Goal: Navigation & Orientation: Find specific page/section

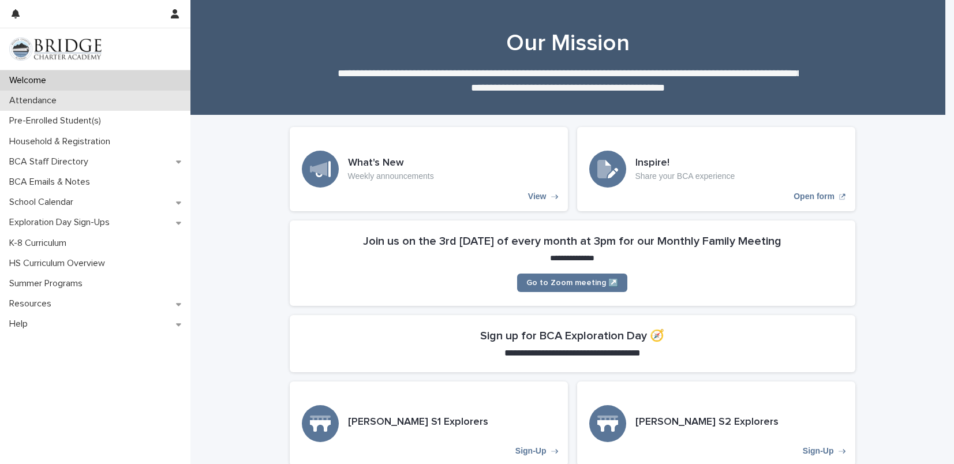
click at [103, 103] on div "Attendance" at bounding box center [95, 101] width 190 height 20
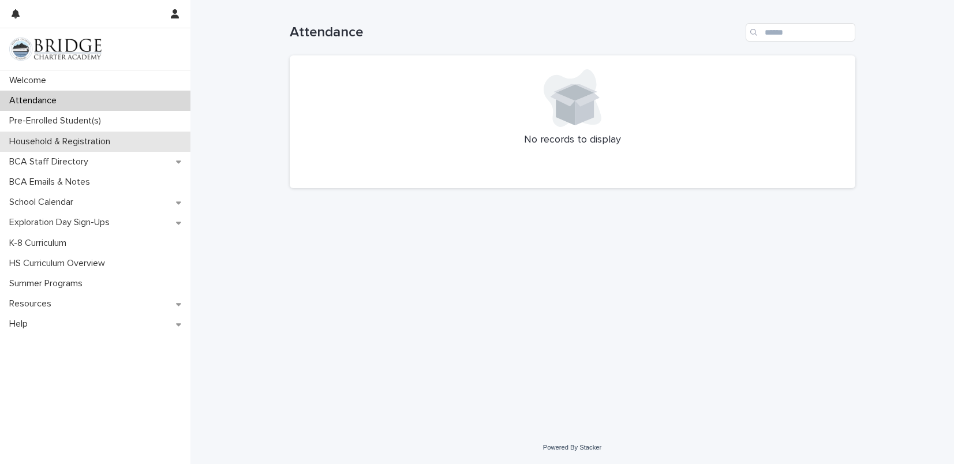
click at [107, 138] on p "Household & Registration" at bounding box center [62, 141] width 115 height 11
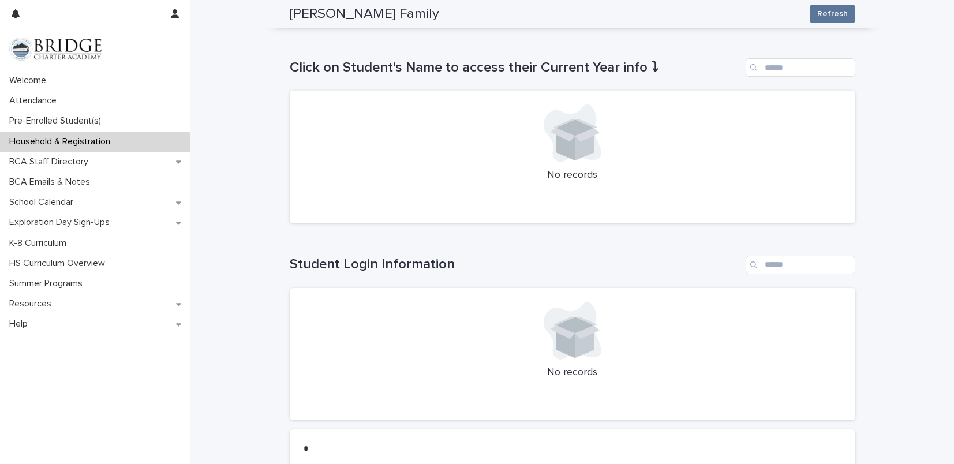
scroll to position [125, 0]
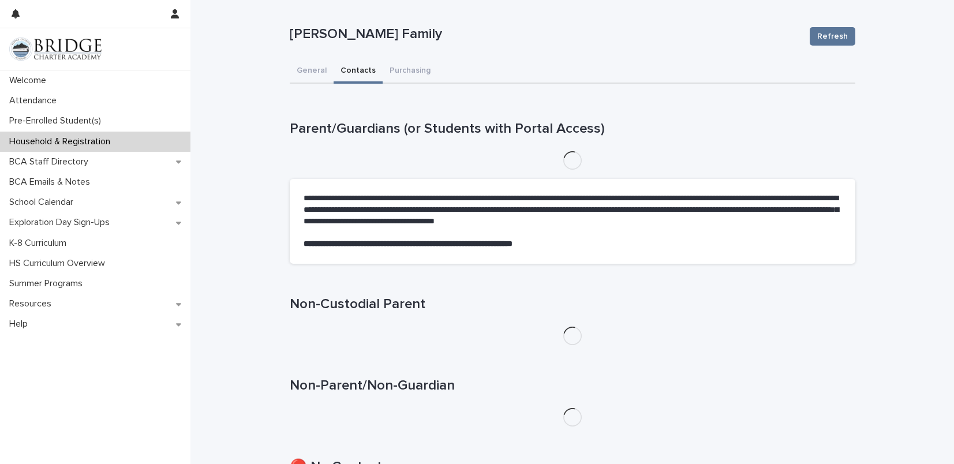
click at [343, 74] on button "Contacts" at bounding box center [358, 71] width 49 height 24
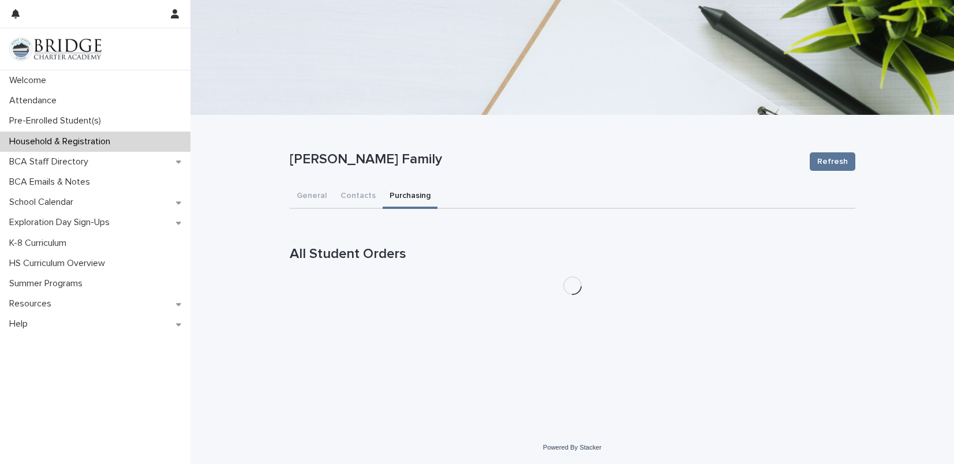
click at [408, 67] on div "**********" at bounding box center [572, 232] width 764 height 464
click at [314, 194] on button "General" at bounding box center [312, 197] width 44 height 24
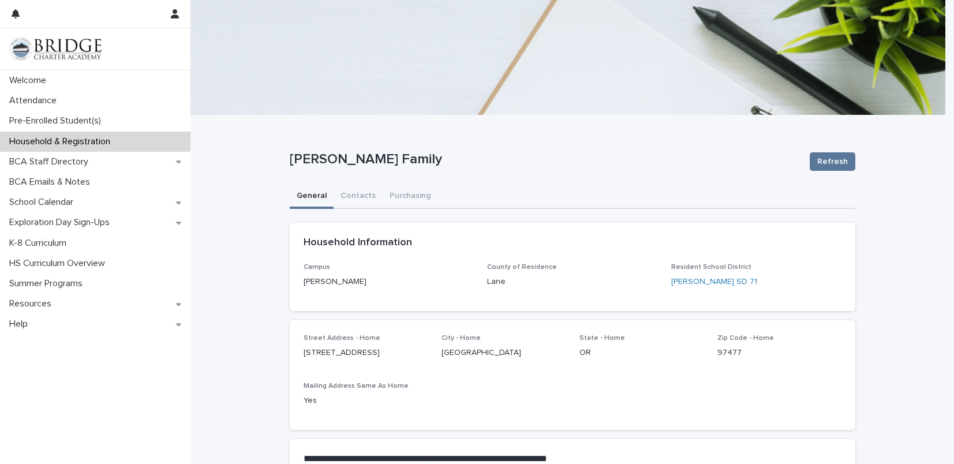
scroll to position [226, 0]
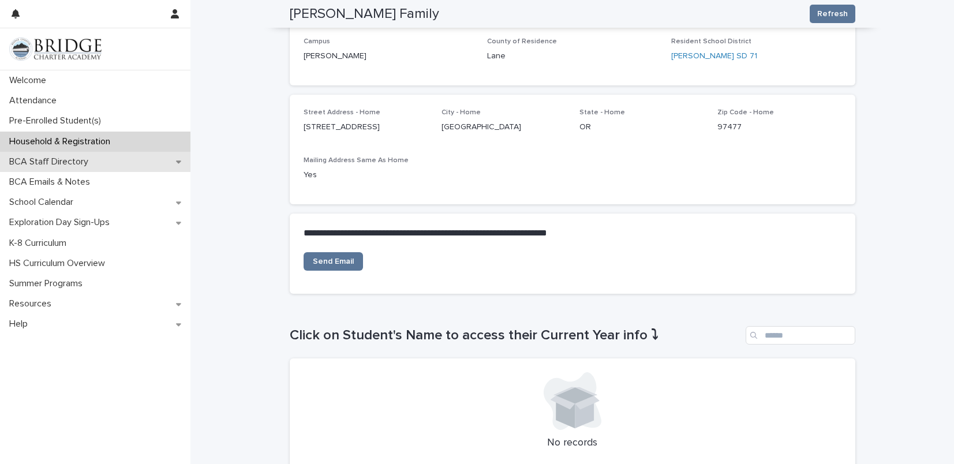
click at [36, 164] on p "BCA Staff Directory" at bounding box center [51, 161] width 93 height 11
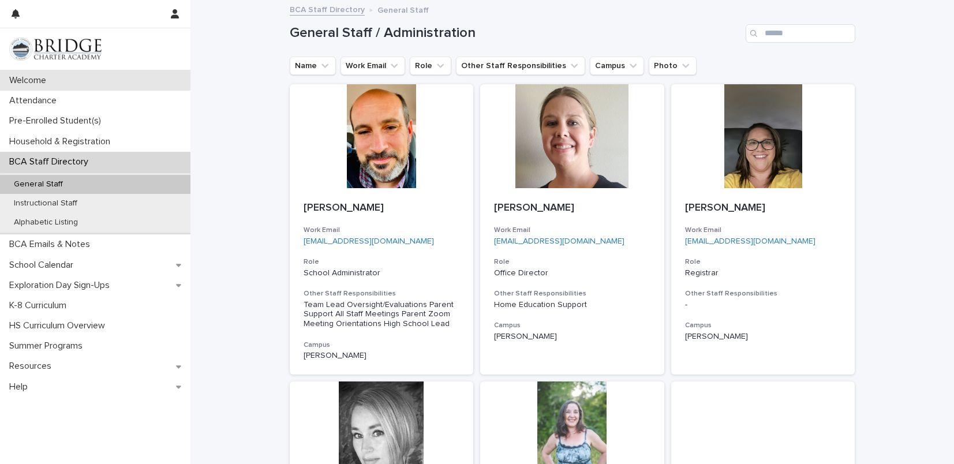
click at [42, 78] on p "Welcome" at bounding box center [30, 80] width 51 height 11
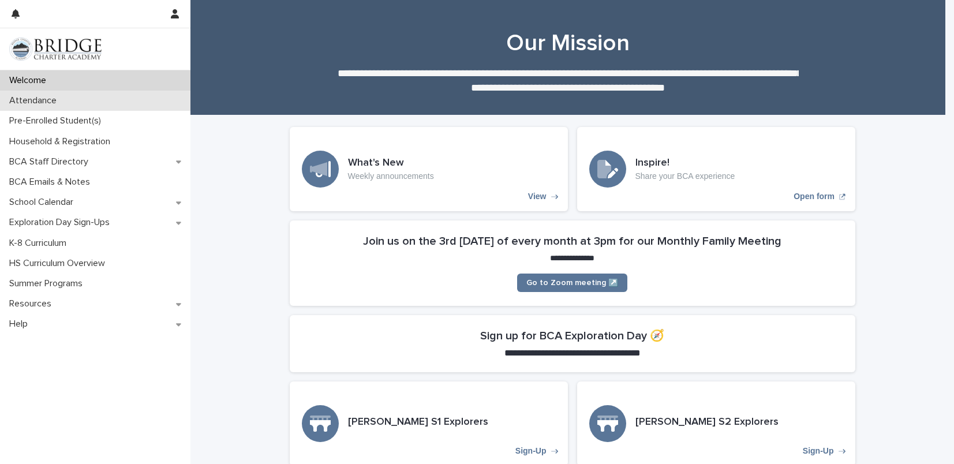
click at [47, 99] on p "Attendance" at bounding box center [35, 100] width 61 height 11
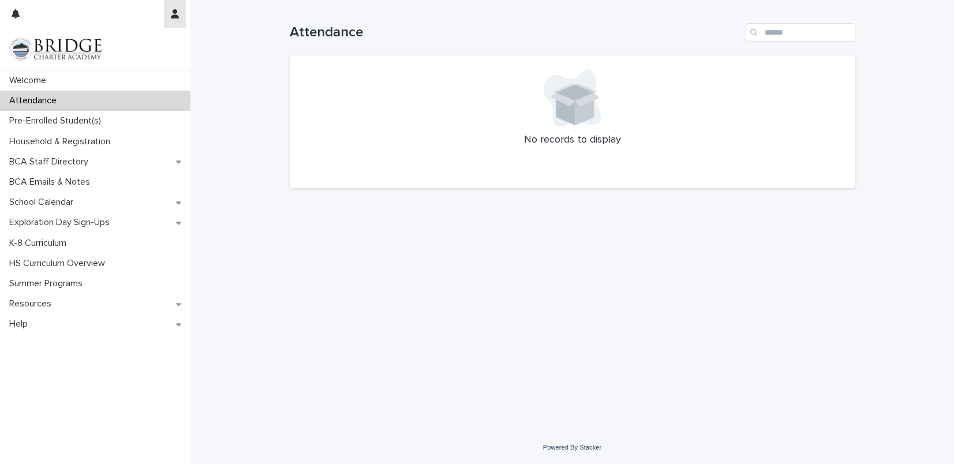
click at [171, 16] on icon "button" at bounding box center [175, 13] width 8 height 9
click at [124, 53] on p "Log Out" at bounding box center [141, 49] width 73 height 20
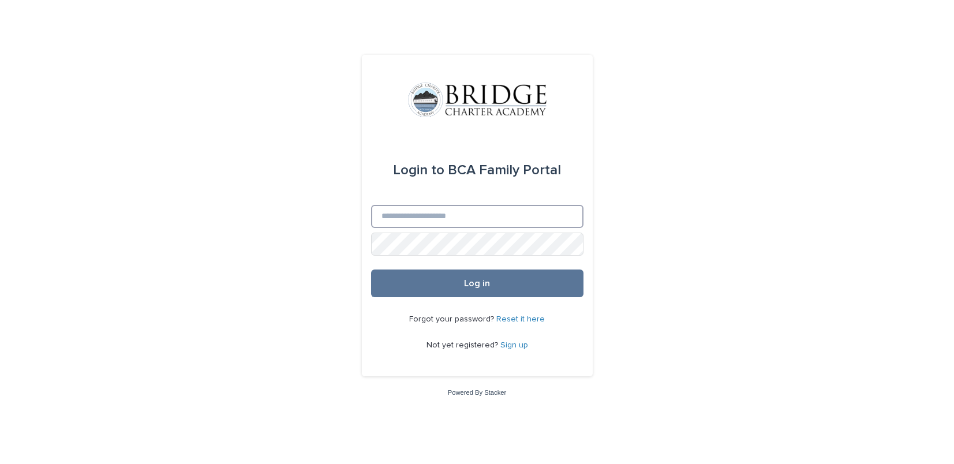
click at [427, 210] on input "Email" at bounding box center [477, 216] width 212 height 23
type input "**********"
click at [453, 229] on div "**********" at bounding box center [477, 219] width 212 height 28
click at [371, 270] on button "Log in" at bounding box center [477, 284] width 212 height 28
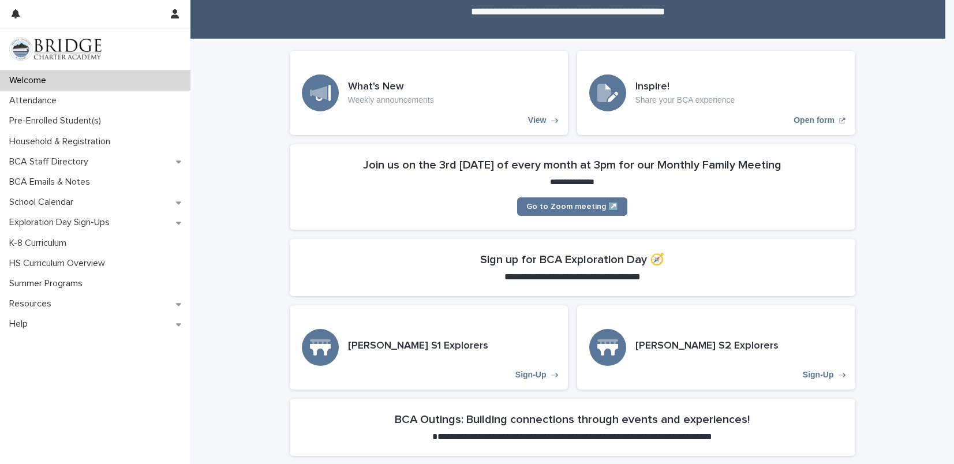
scroll to position [248, 0]
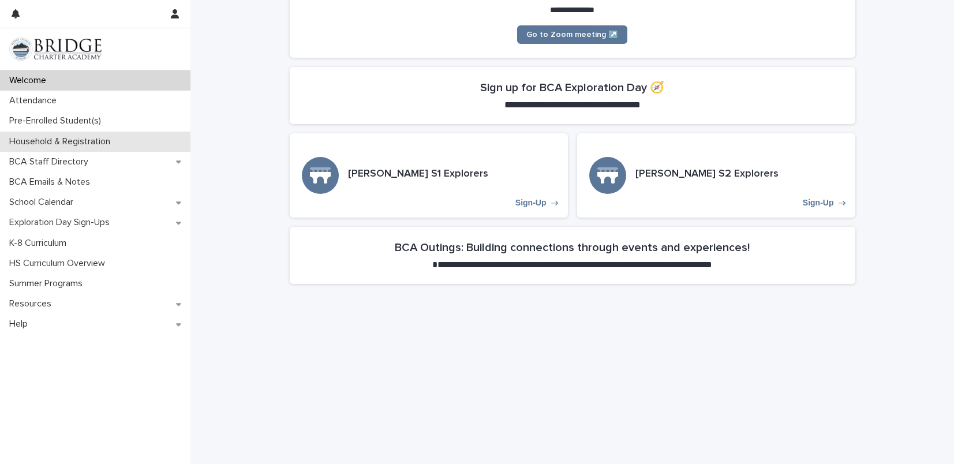
click at [61, 143] on p "Household & Registration" at bounding box center [62, 141] width 115 height 11
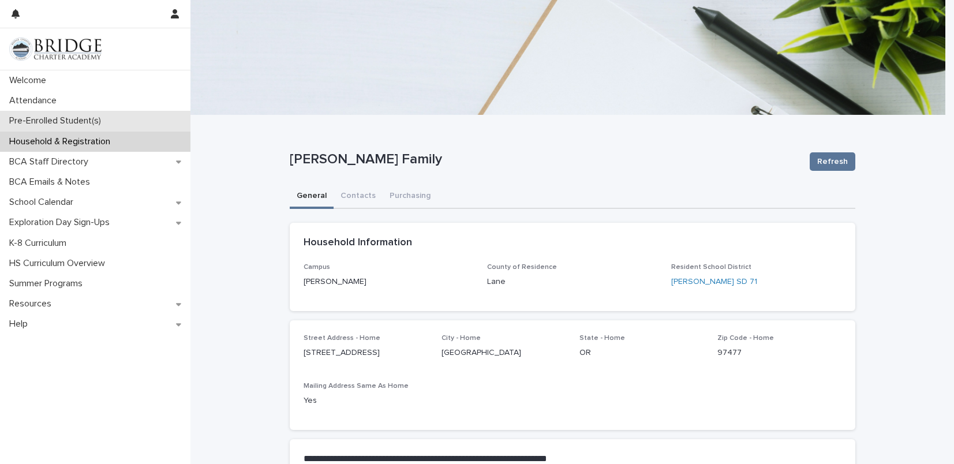
click at [62, 118] on p "Pre-Enrolled Student(s)" at bounding box center [58, 120] width 106 height 11
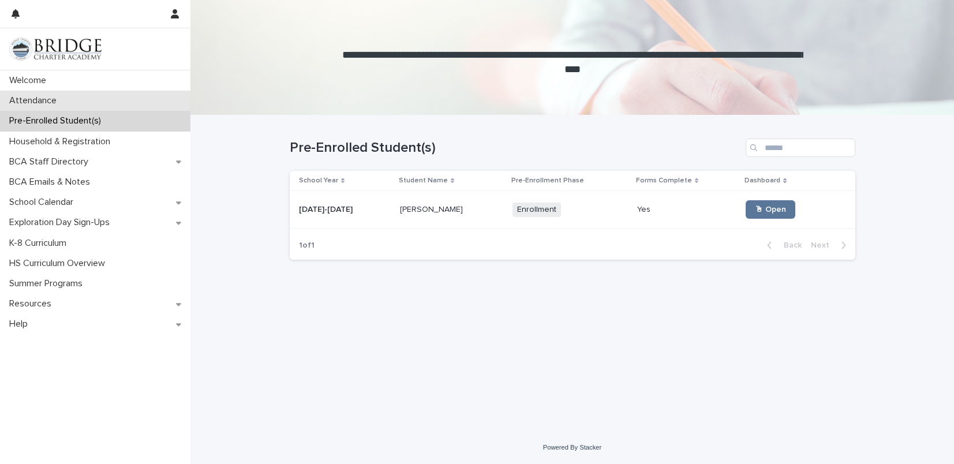
click at [73, 107] on div "Attendance" at bounding box center [95, 101] width 190 height 20
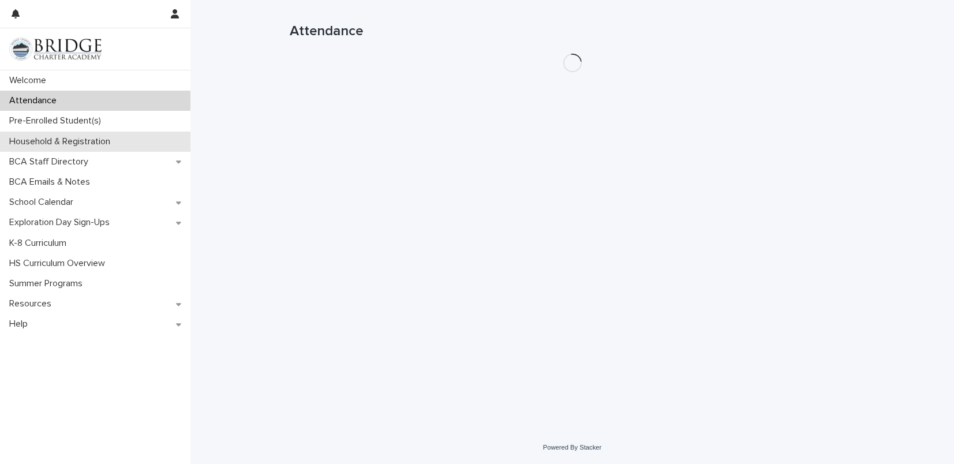
click at [80, 139] on p "Household & Registration" at bounding box center [62, 141] width 115 height 11
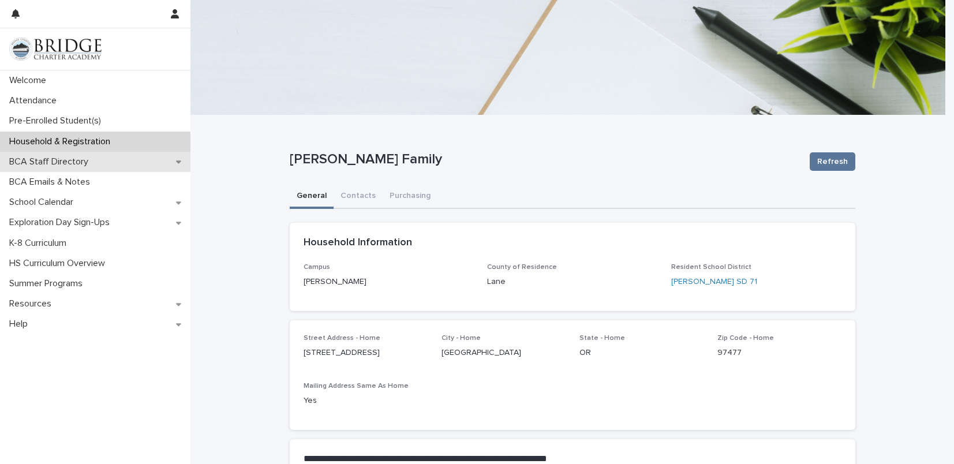
click at [77, 159] on p "BCA Staff Directory" at bounding box center [51, 161] width 93 height 11
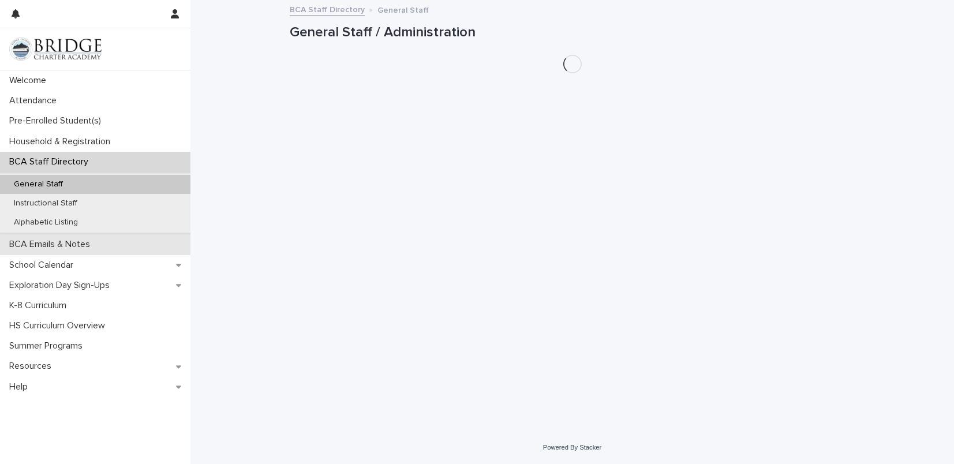
click at [62, 242] on p "BCA Emails & Notes" at bounding box center [52, 244] width 95 height 11
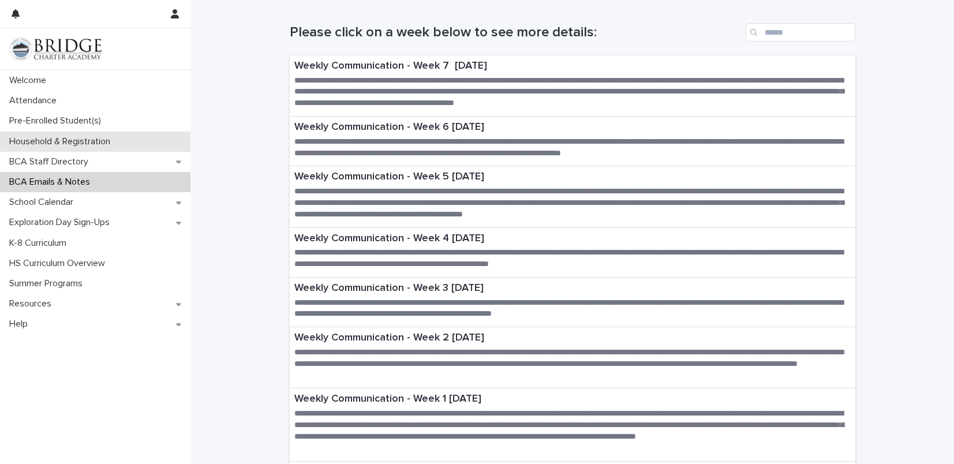
click at [68, 146] on p "Household & Registration" at bounding box center [62, 141] width 115 height 11
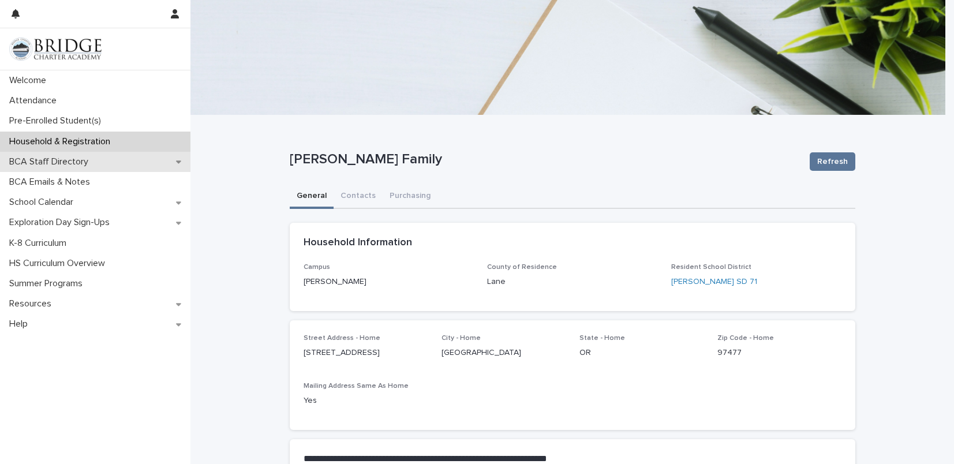
click at [68, 162] on p "BCA Staff Directory" at bounding box center [51, 161] width 93 height 11
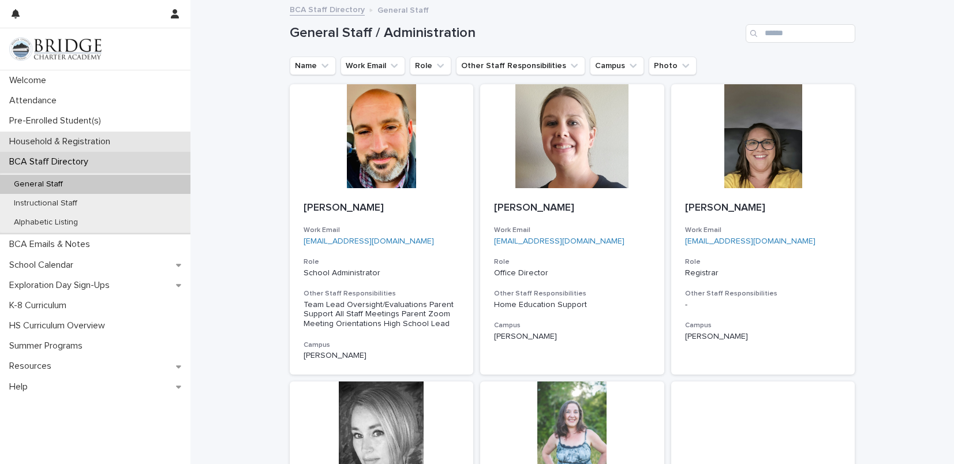
click at [95, 145] on p "Household & Registration" at bounding box center [62, 141] width 115 height 11
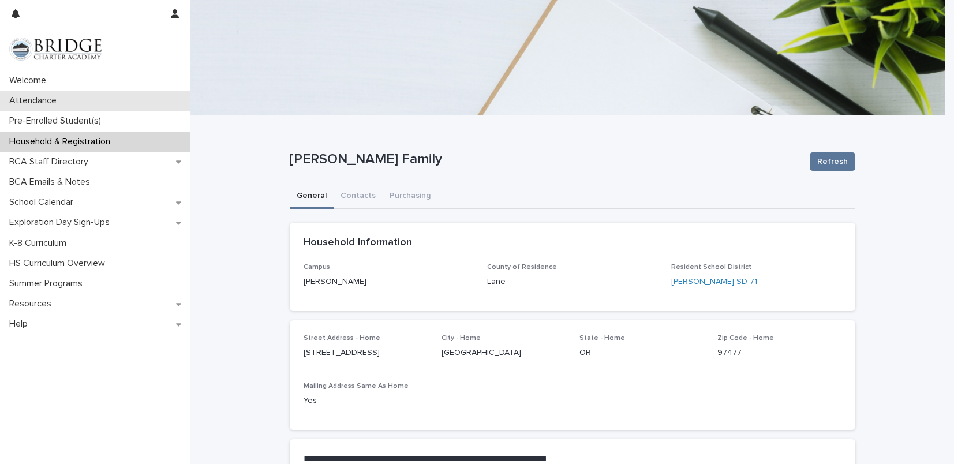
click at [74, 98] on div "Attendance" at bounding box center [95, 101] width 190 height 20
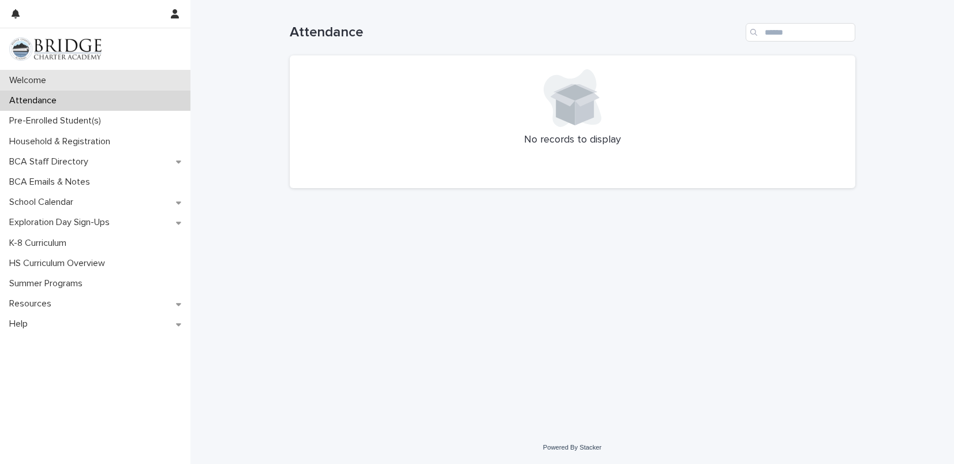
click at [78, 80] on div "Welcome" at bounding box center [95, 80] width 190 height 20
